Goal: Task Accomplishment & Management: Manage account settings

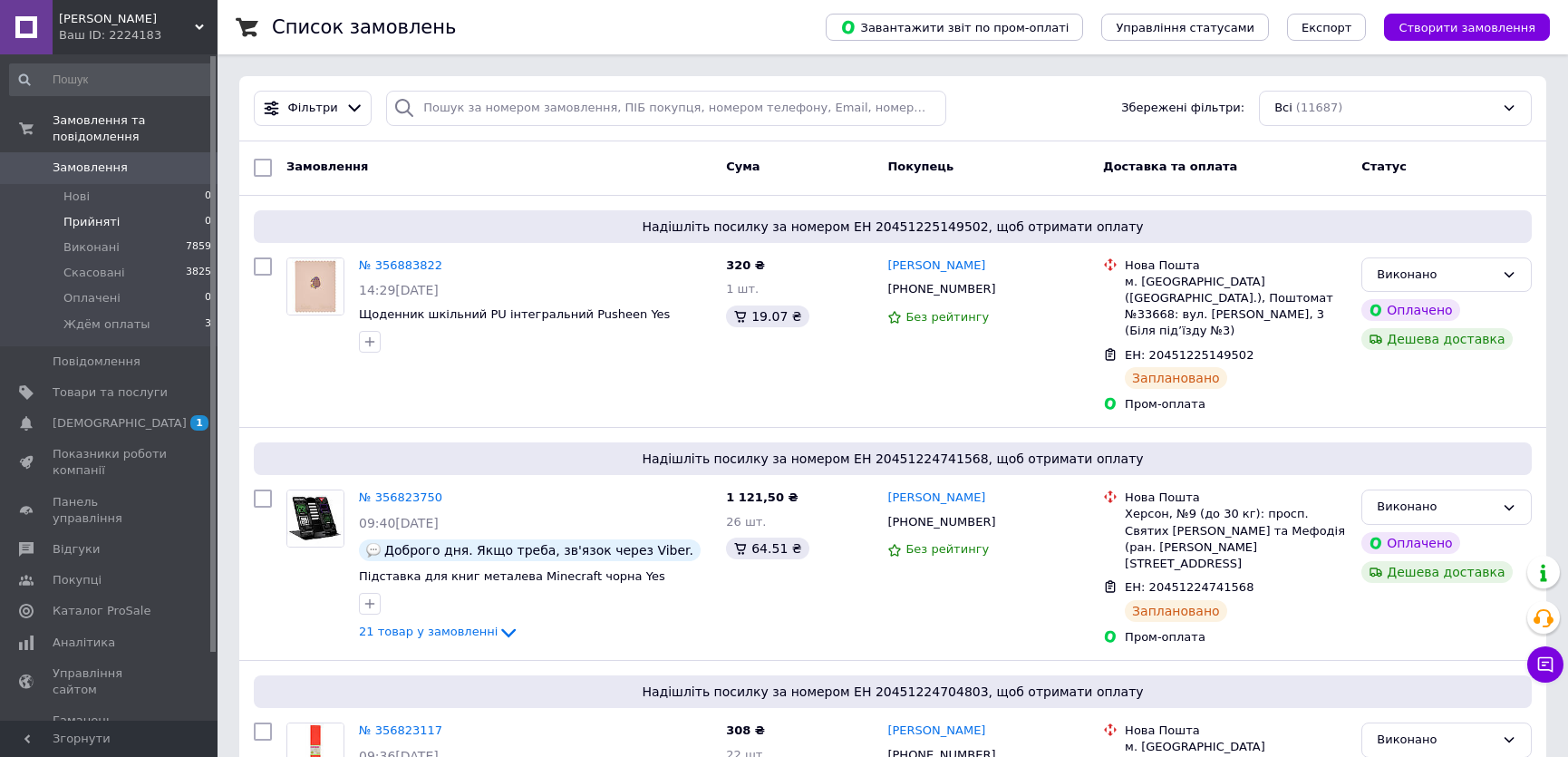
click at [110, 214] on span "Прийняті" at bounding box center [91, 222] width 56 height 17
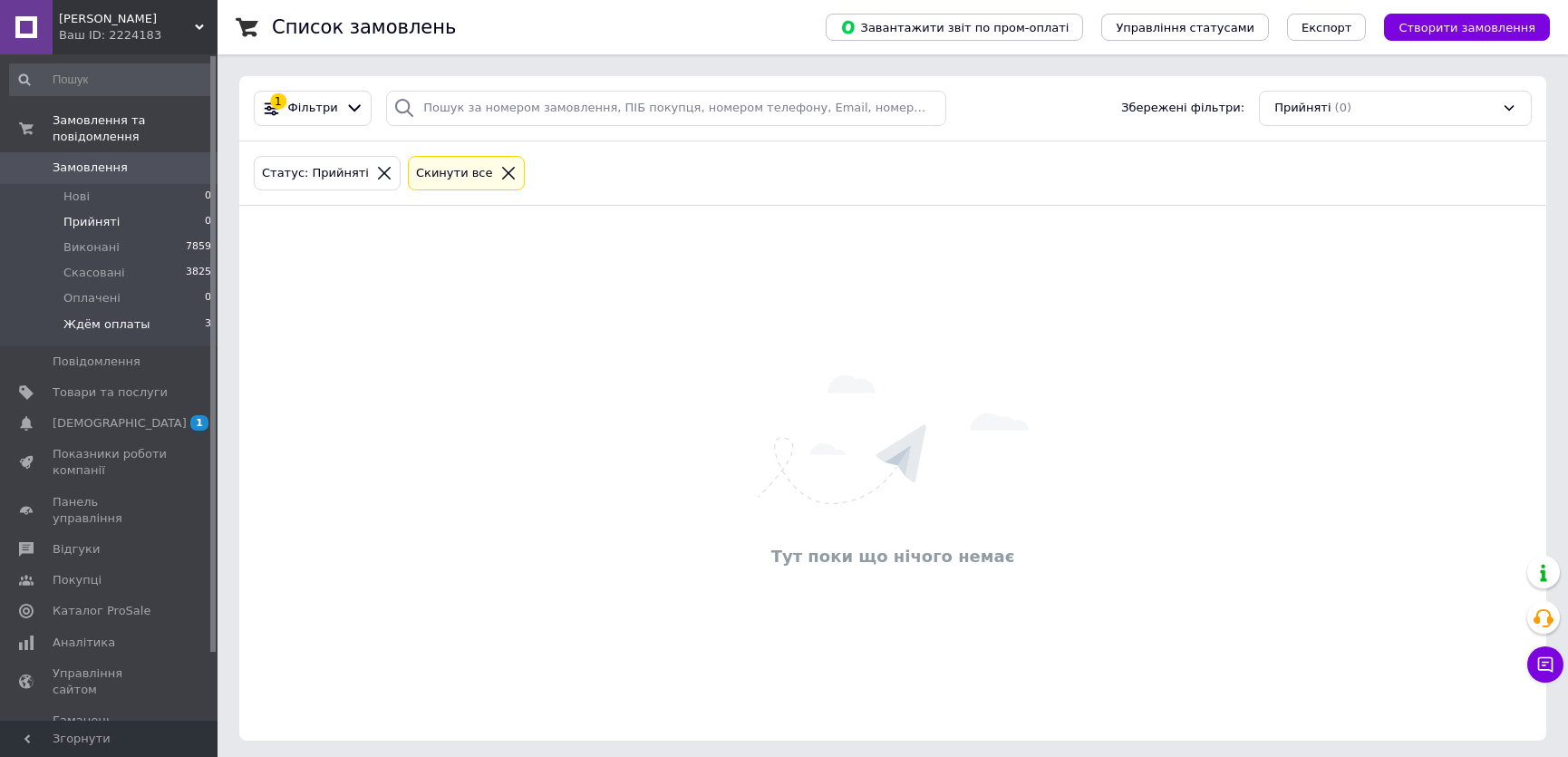
click at [100, 317] on span "Ждём оплаты" at bounding box center [107, 325] width 87 height 17
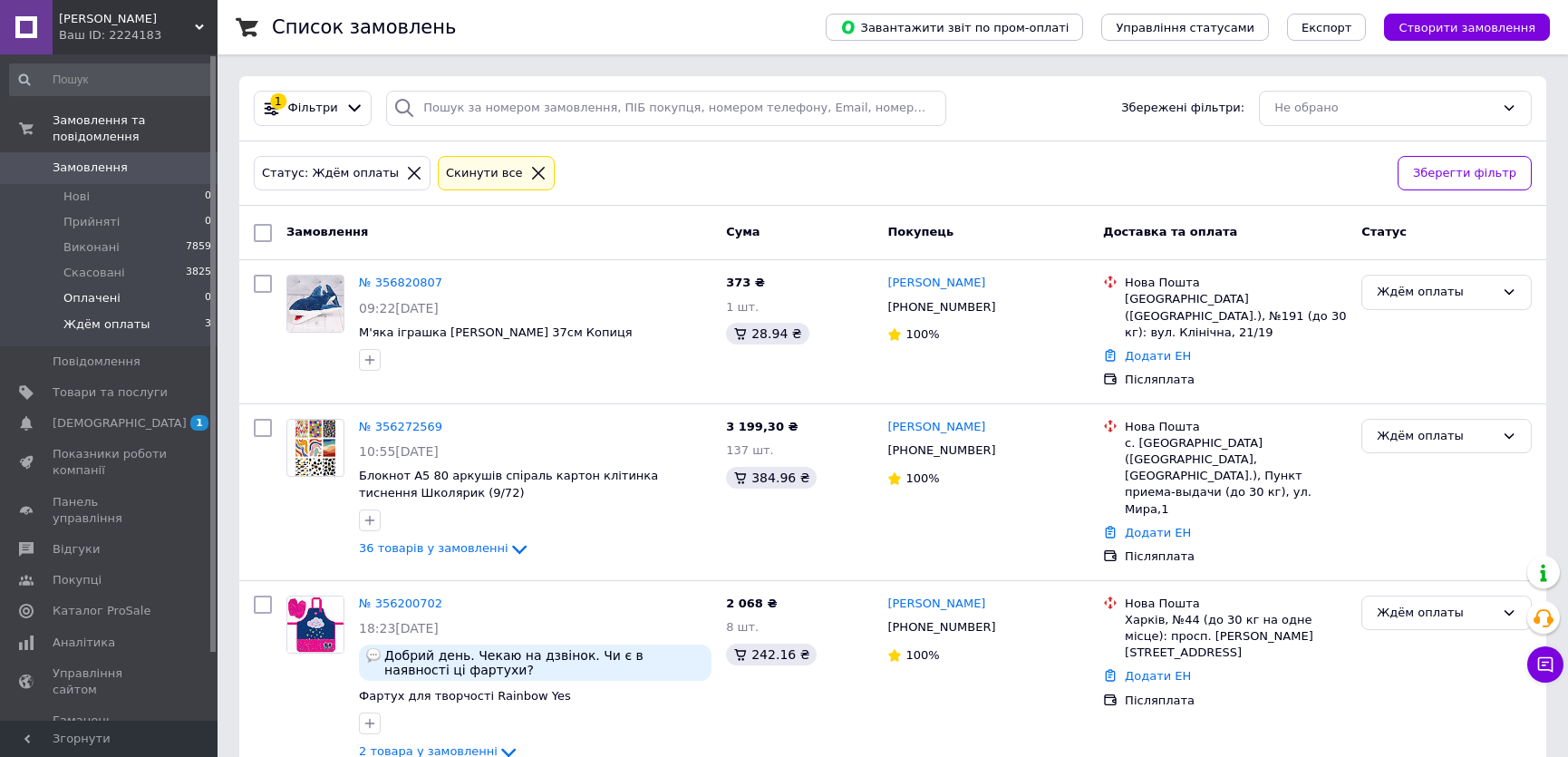
click at [100, 290] on span "Оплачені" at bounding box center [92, 298] width 57 height 17
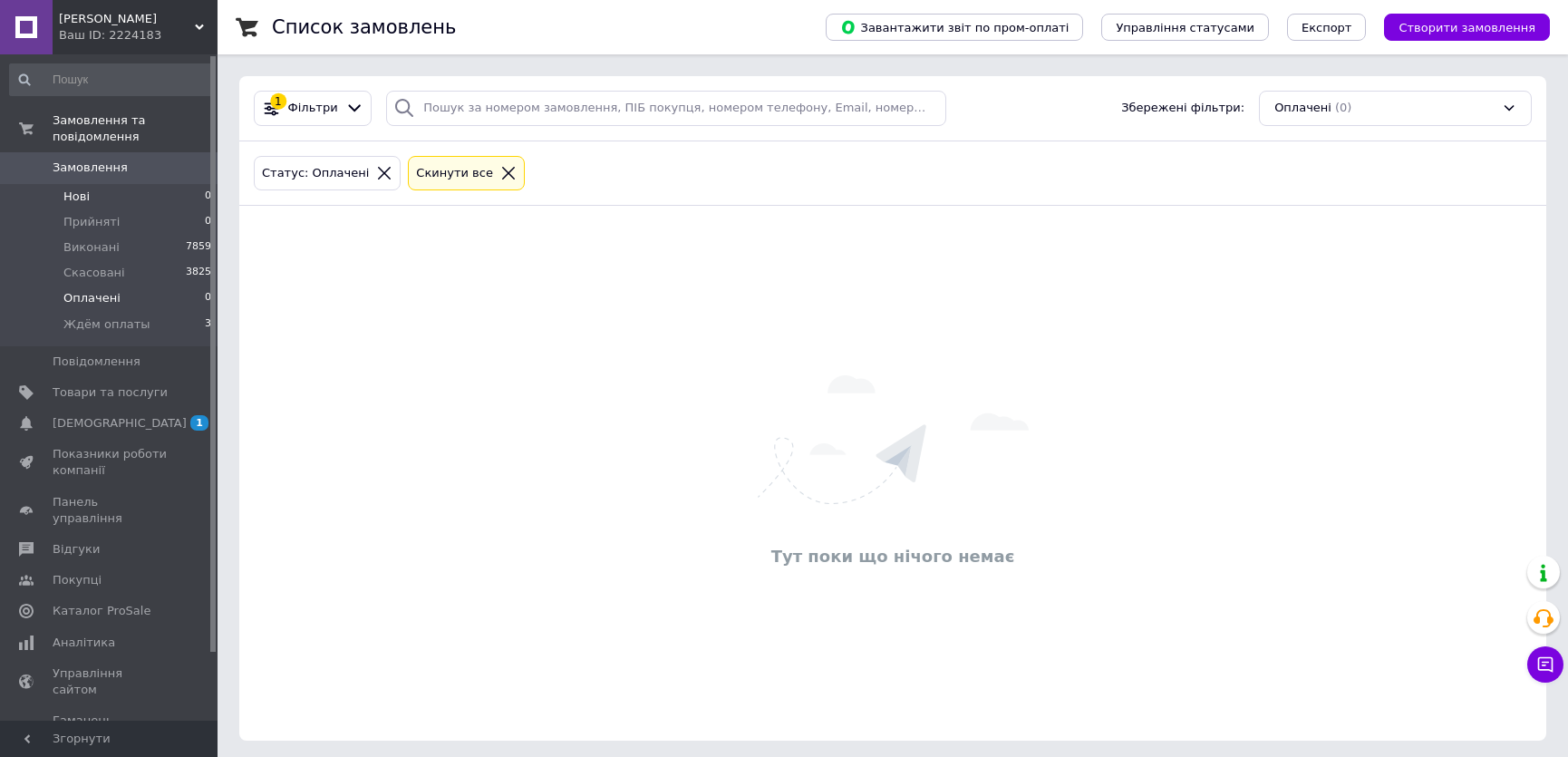
click at [105, 184] on li "Нові 0" at bounding box center [110, 197] width 222 height 25
click at [98, 214] on span "Прийняті" at bounding box center [91, 222] width 56 height 17
click at [151, 184] on li "Нові 0" at bounding box center [110, 197] width 222 height 25
click at [129, 317] on span "Ждём оплаты" at bounding box center [107, 325] width 87 height 17
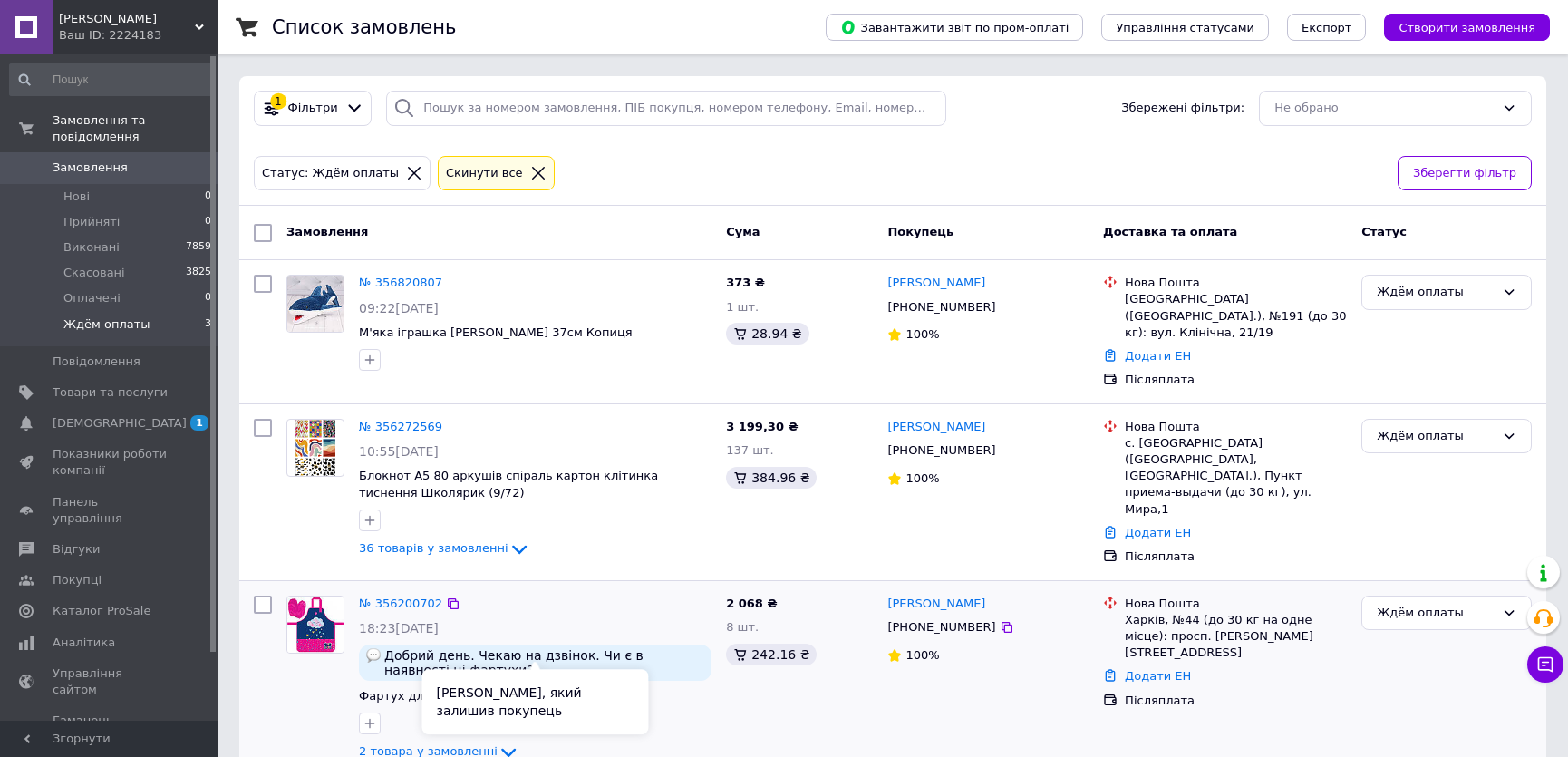
scroll to position [19, 0]
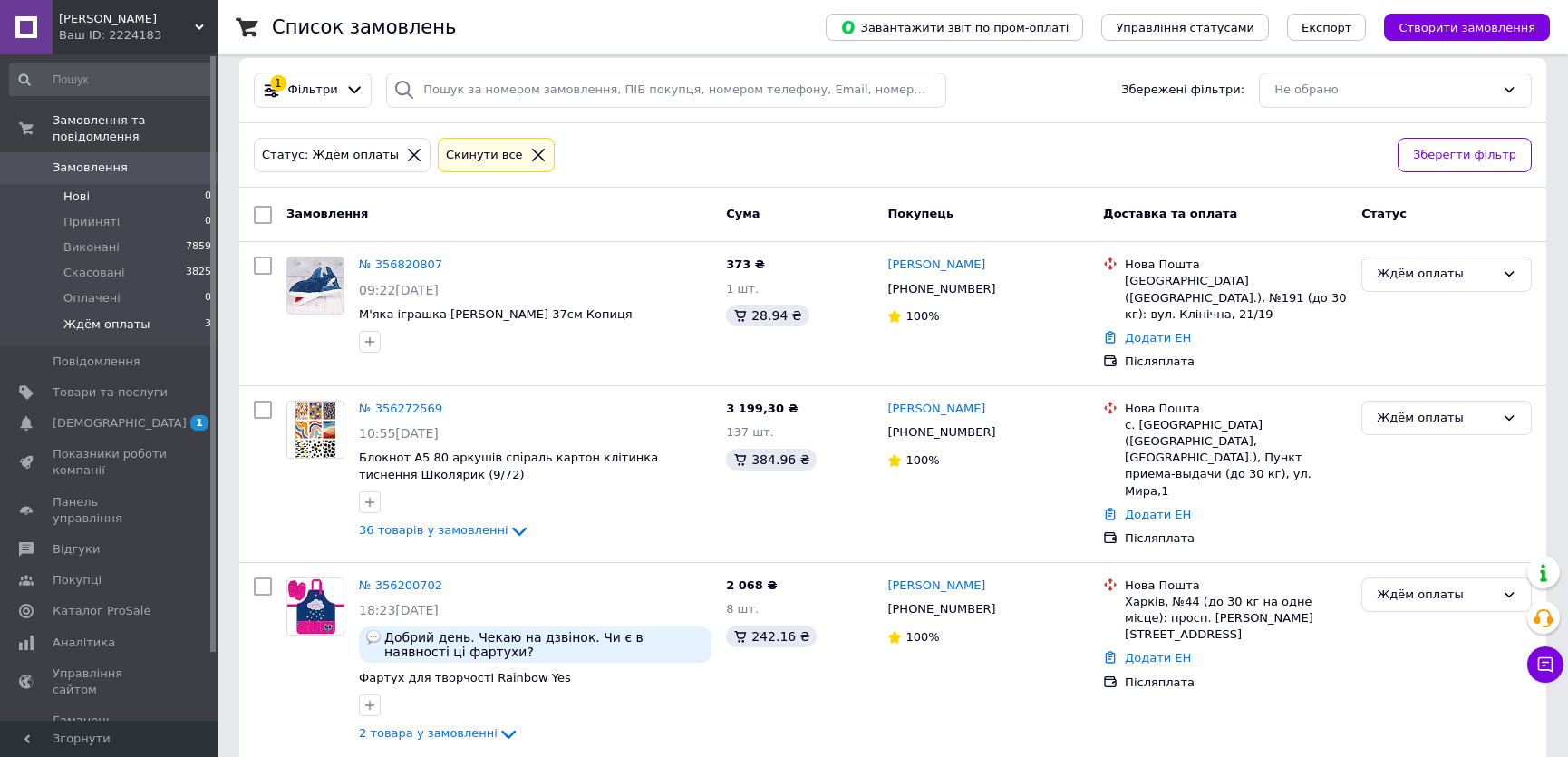
click at [91, 186] on li "Нові 0" at bounding box center [110, 197] width 222 height 25
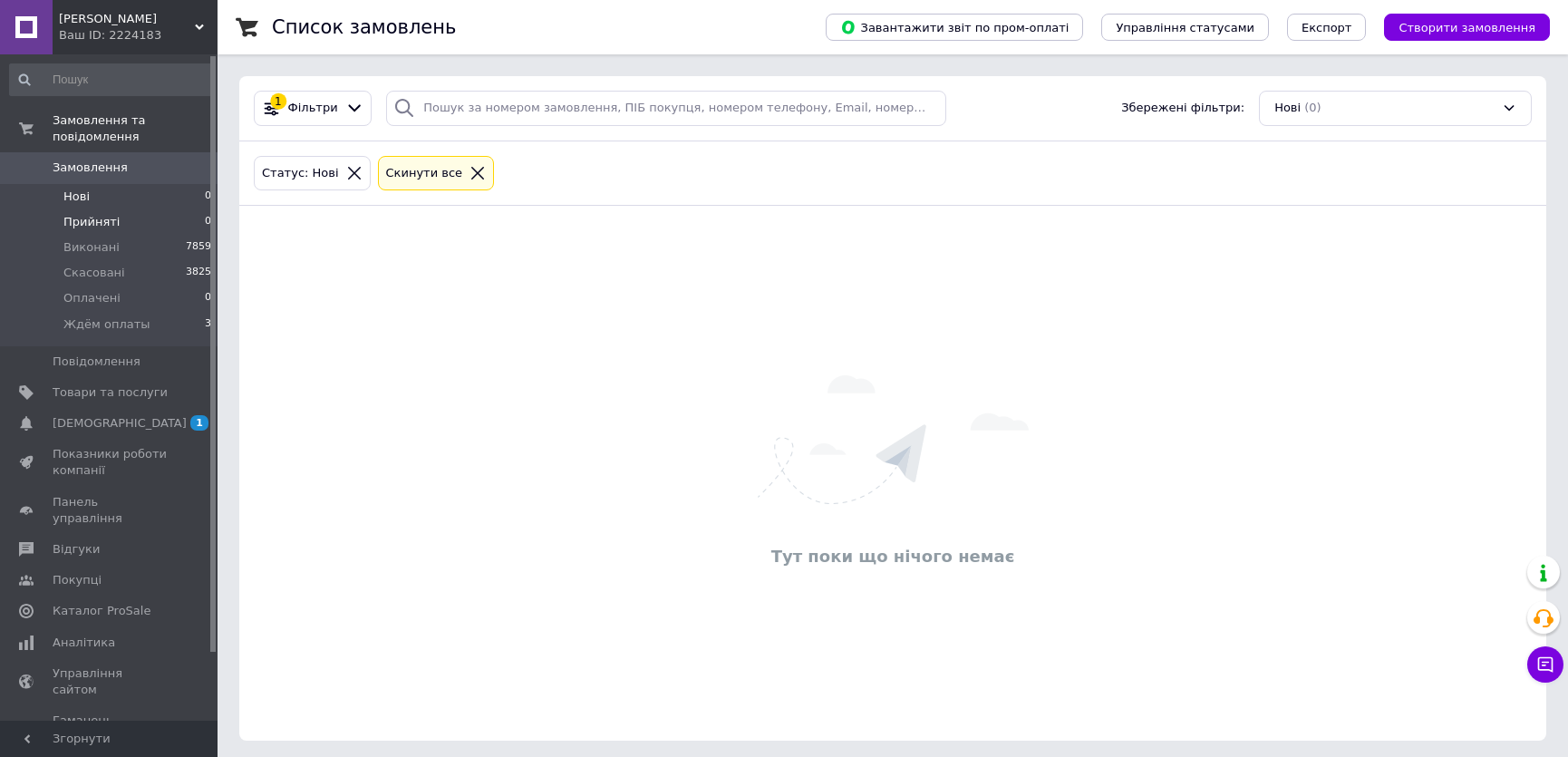
click at [86, 214] on span "Прийняті" at bounding box center [91, 222] width 56 height 17
click at [108, 290] on span "Оплачені" at bounding box center [92, 298] width 57 height 17
